Goal: Task Accomplishment & Management: Manage account settings

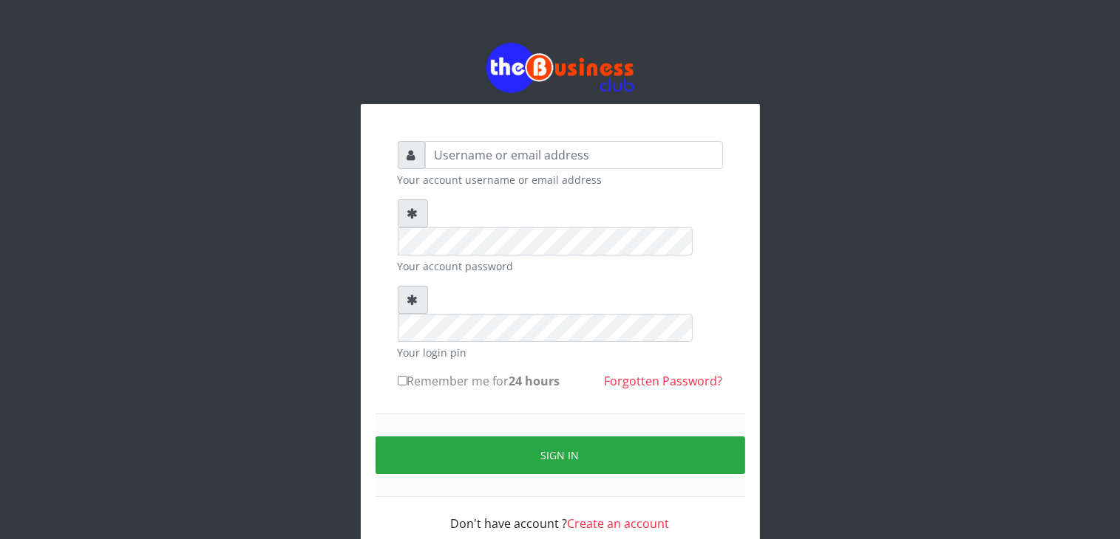
click at [582, 150] on input "text" at bounding box center [574, 155] width 298 height 28
click at [565, 160] on input "text" at bounding box center [574, 155] width 298 height 28
click at [499, 155] on input "text" at bounding box center [574, 155] width 298 height 28
click at [461, 157] on input "text" at bounding box center [574, 155] width 298 height 28
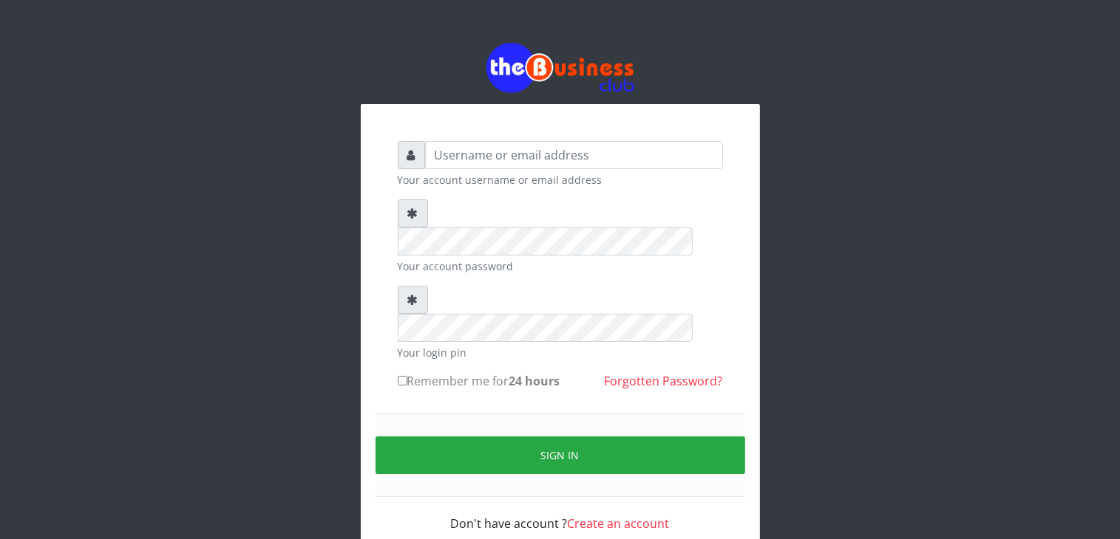
click at [461, 157] on input "text" at bounding box center [574, 155] width 298 height 28
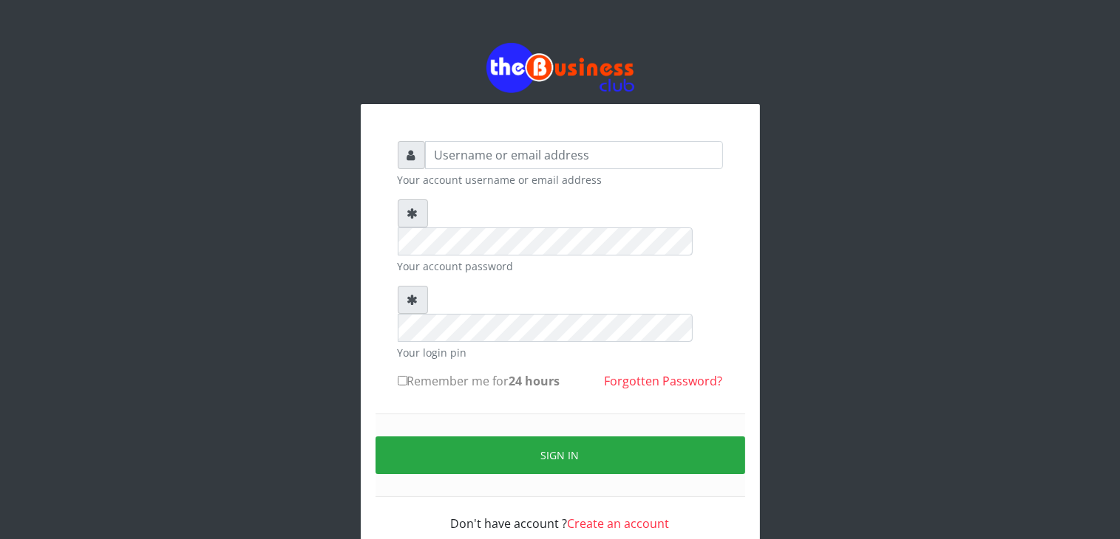
click at [471, 158] on input "text" at bounding box center [574, 155] width 298 height 28
click at [437, 163] on input "text" at bounding box center [574, 155] width 298 height 28
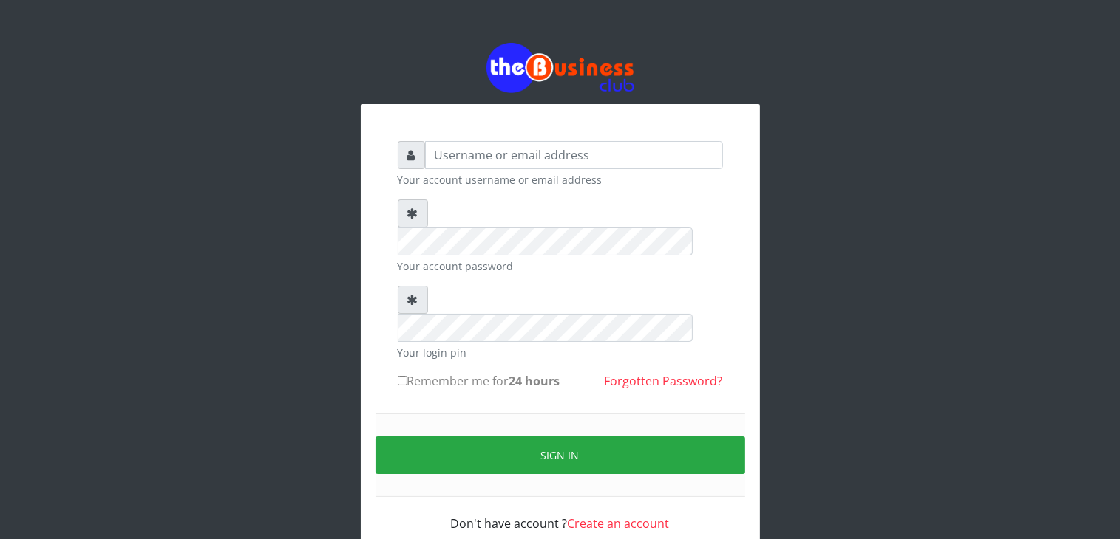
click at [437, 163] on input "text" at bounding box center [574, 155] width 298 height 28
click at [452, 154] on input "text" at bounding box center [574, 155] width 298 height 28
click at [490, 259] on small "Your account password" at bounding box center [560, 267] width 325 height 16
click at [482, 345] on small "Your login pin" at bounding box center [560, 353] width 325 height 16
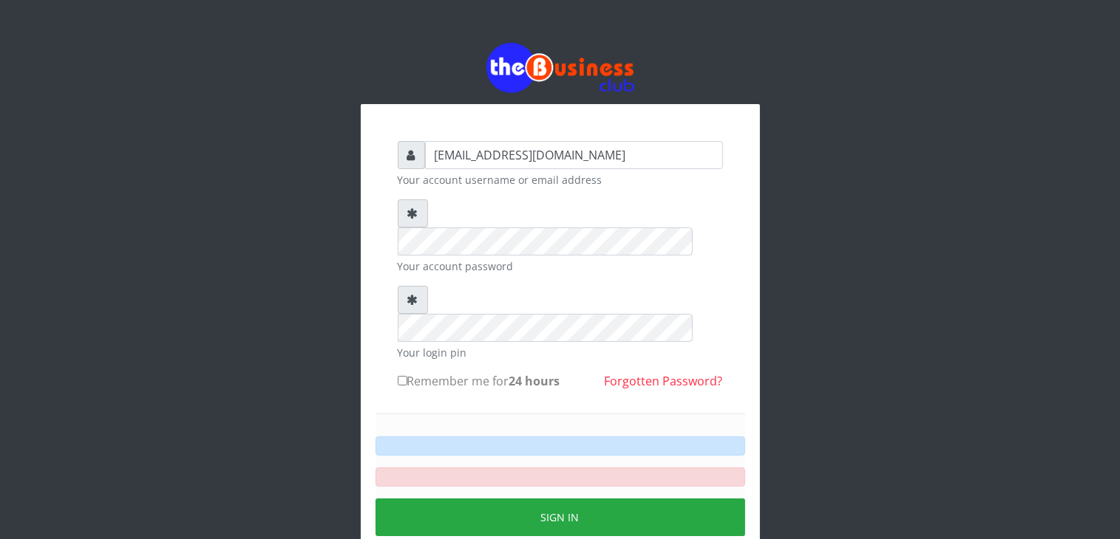
type input "[EMAIL_ADDRESS][DOMAIN_NAME]"
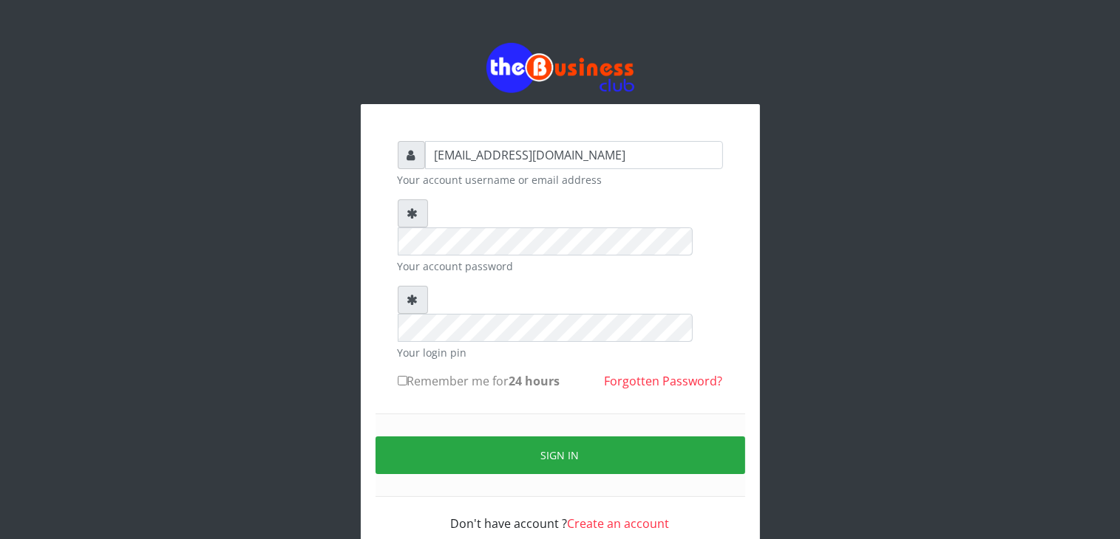
click at [494, 372] on label "Remember me for 24 hours" at bounding box center [479, 381] width 163 height 18
click at [407, 376] on input "Remember me for 24 hours" at bounding box center [403, 381] width 10 height 10
checkbox input "true"
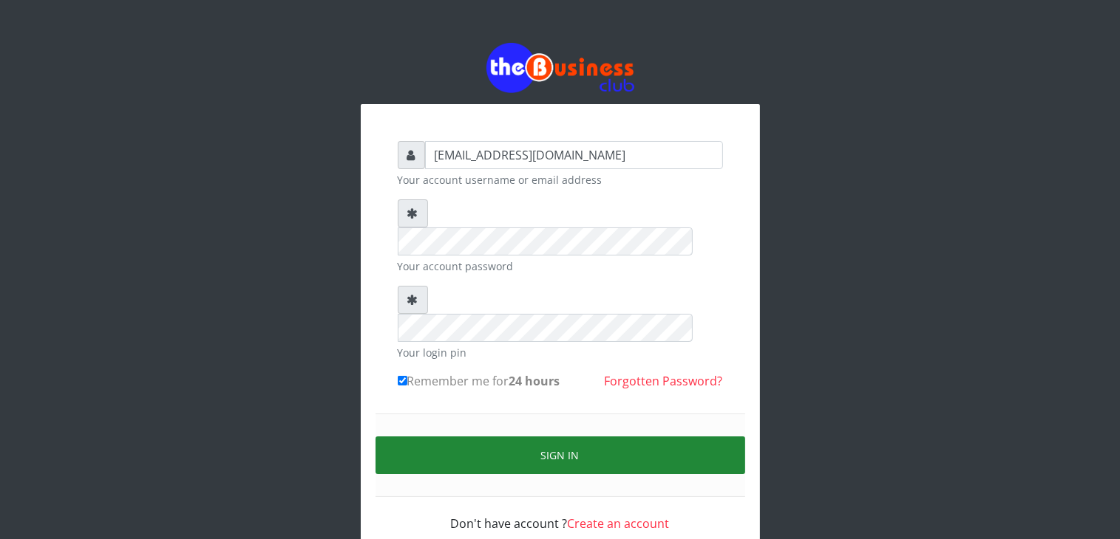
click at [535, 437] on button "Sign in" at bounding box center [560, 456] width 370 height 38
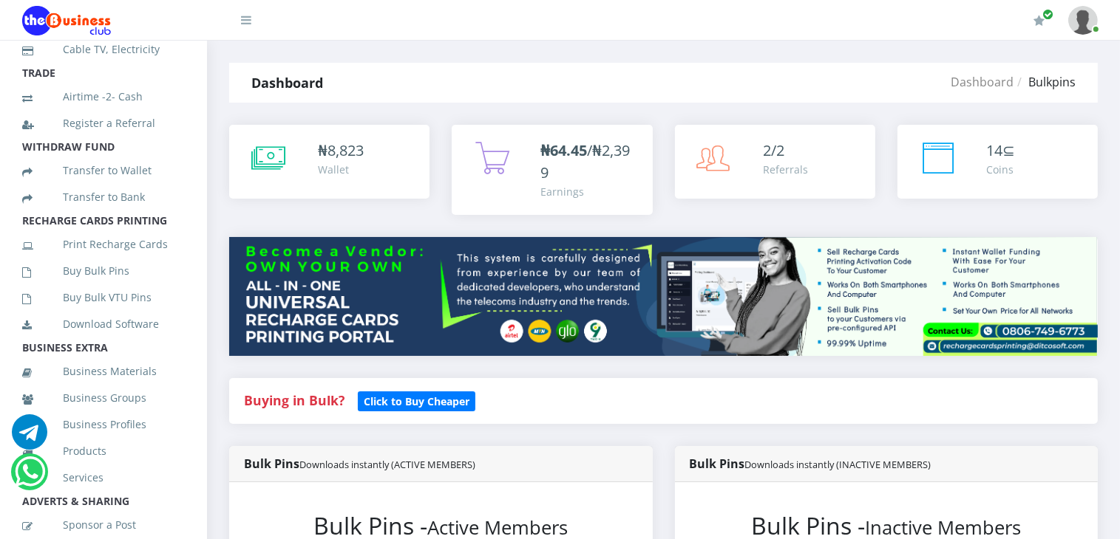
scroll to position [241, 0]
click at [101, 286] on link "Buy Bulk Pins" at bounding box center [103, 269] width 163 height 34
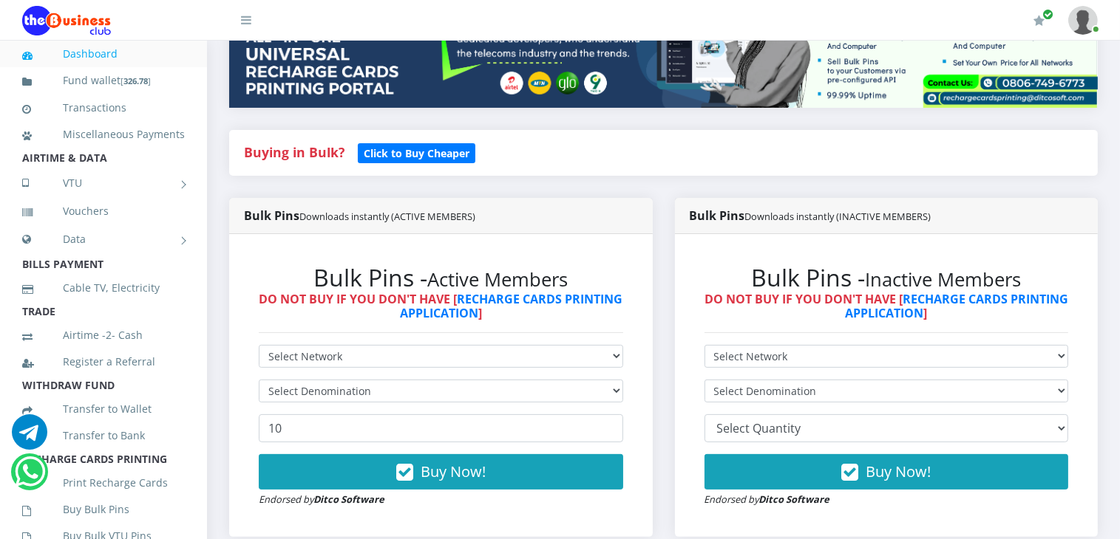
scroll to position [177, 0]
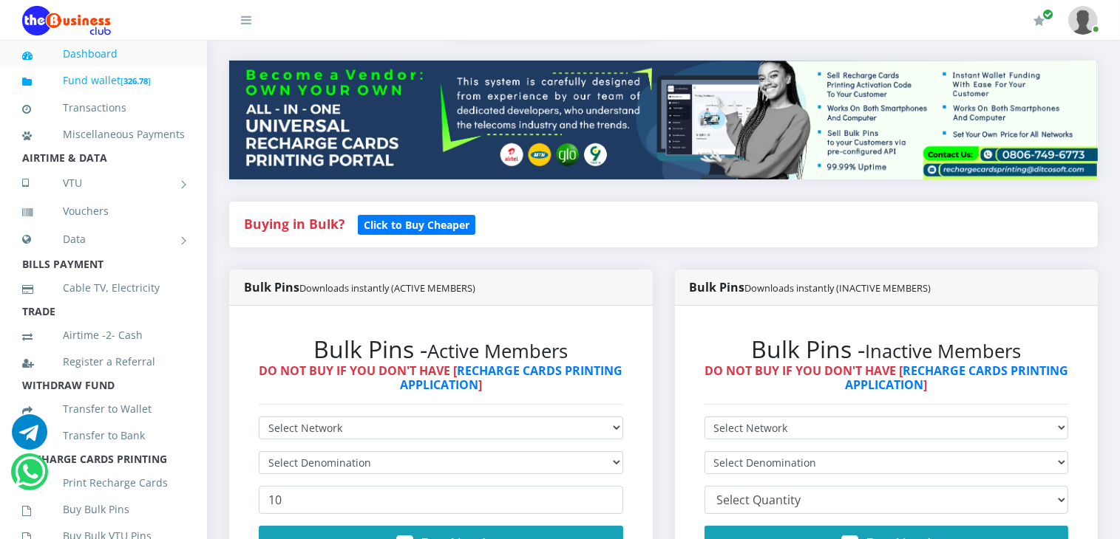
click at [91, 83] on link "Fund wallet [ 326.78 ]" at bounding box center [103, 81] width 163 height 35
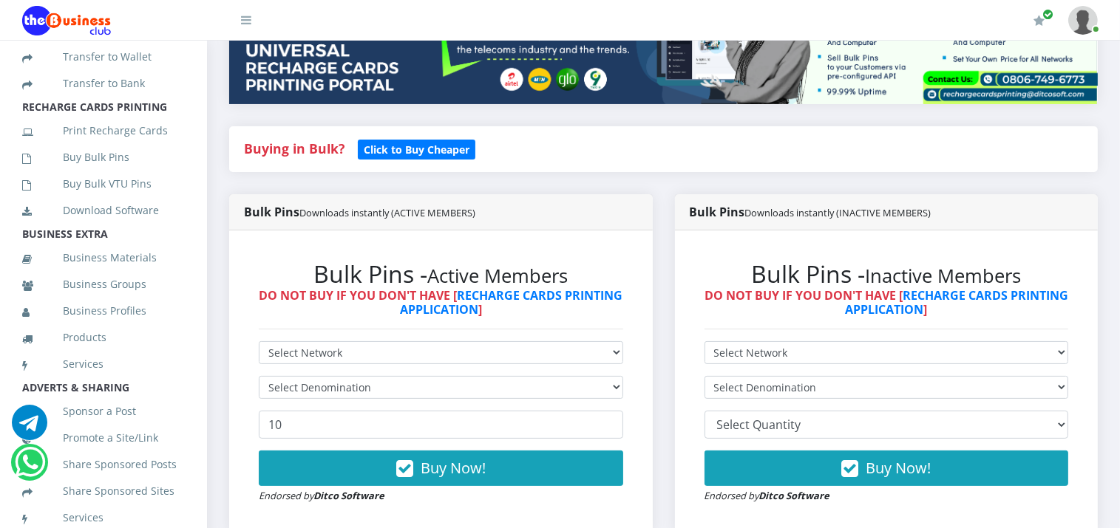
scroll to position [355, 0]
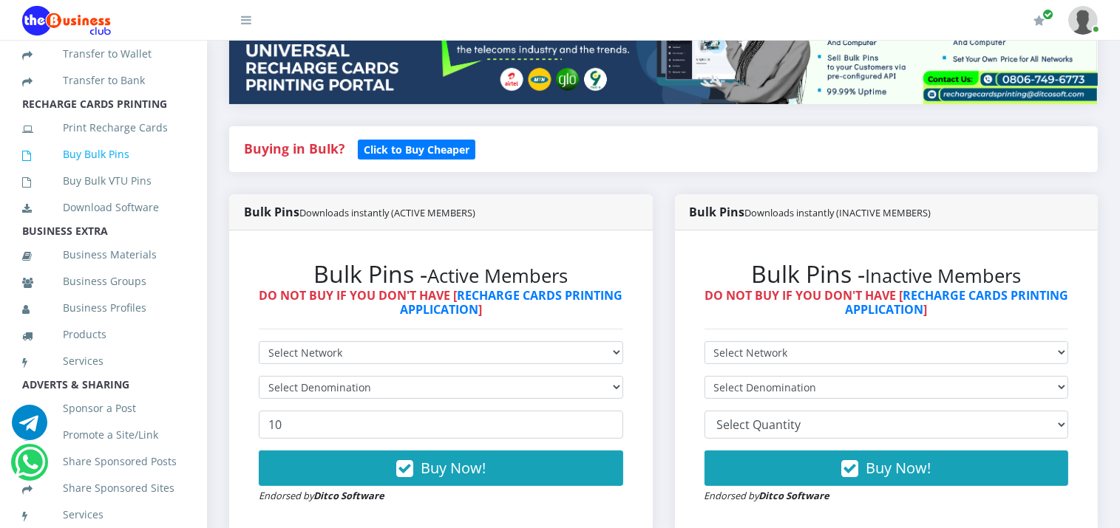
click at [83, 171] on link "Buy Bulk Pins" at bounding box center [103, 154] width 163 height 34
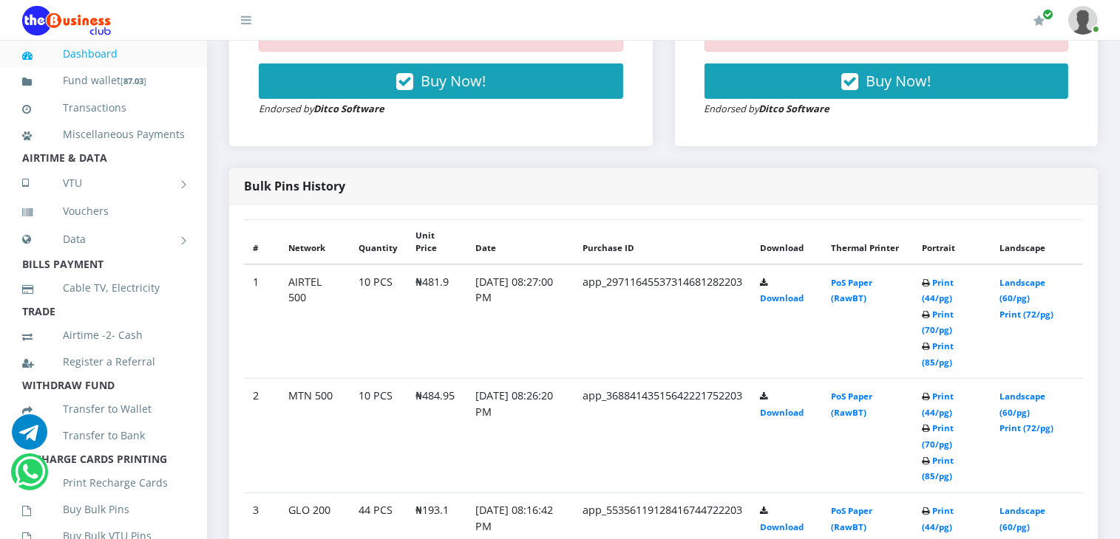
scroll to position [715, 0]
